Goal: Register for event/course

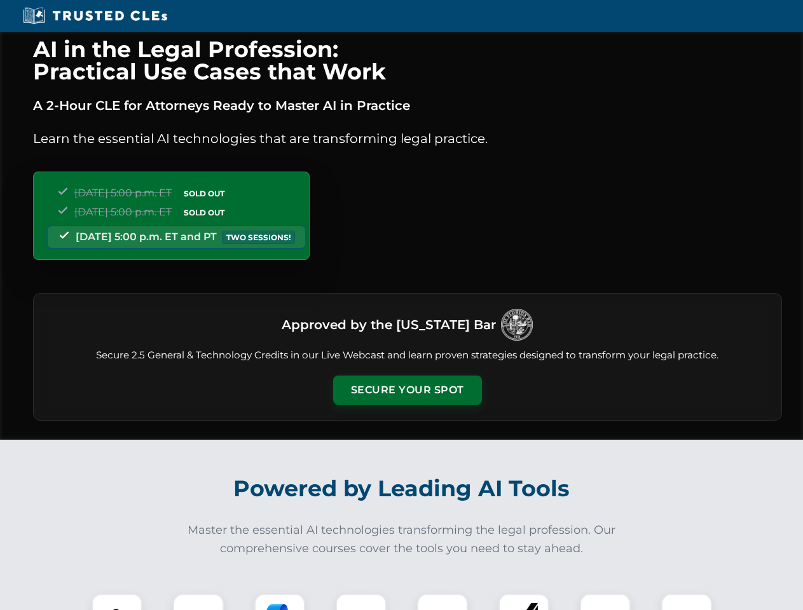
click at [407, 390] on button "Secure Your Spot" at bounding box center [407, 390] width 149 height 29
click at [117, 602] on img at bounding box center [117, 619] width 37 height 37
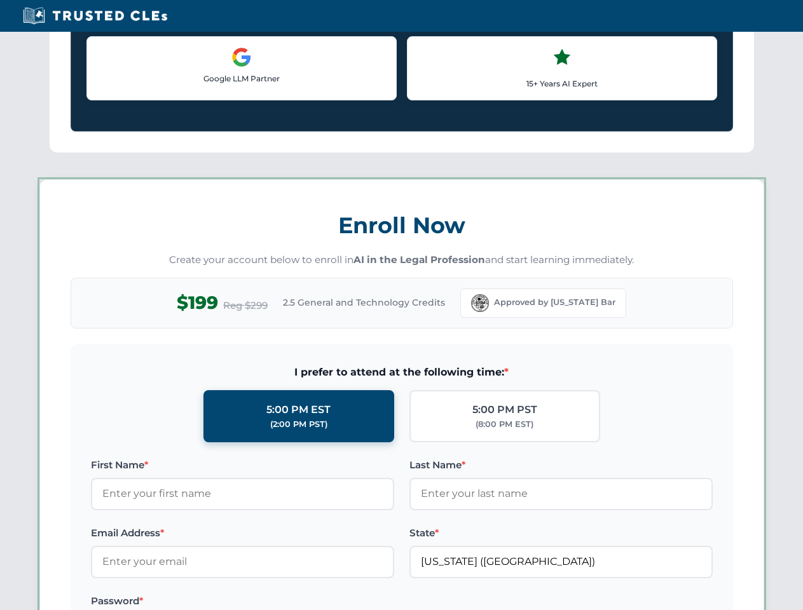
click at [280, 602] on label "Password *" at bounding box center [242, 601] width 303 height 15
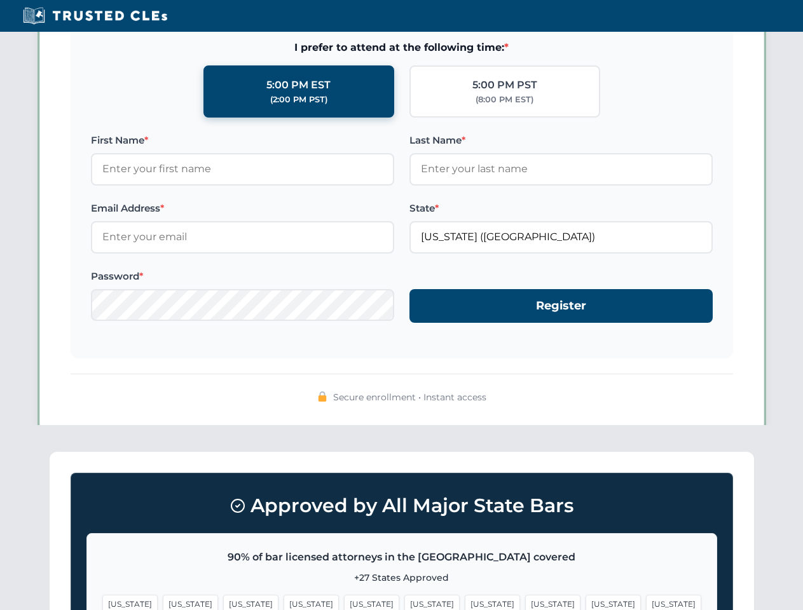
click at [586, 602] on span "[US_STATE]" at bounding box center [613, 604] width 55 height 18
